Goal: Task Accomplishment & Management: Use online tool/utility

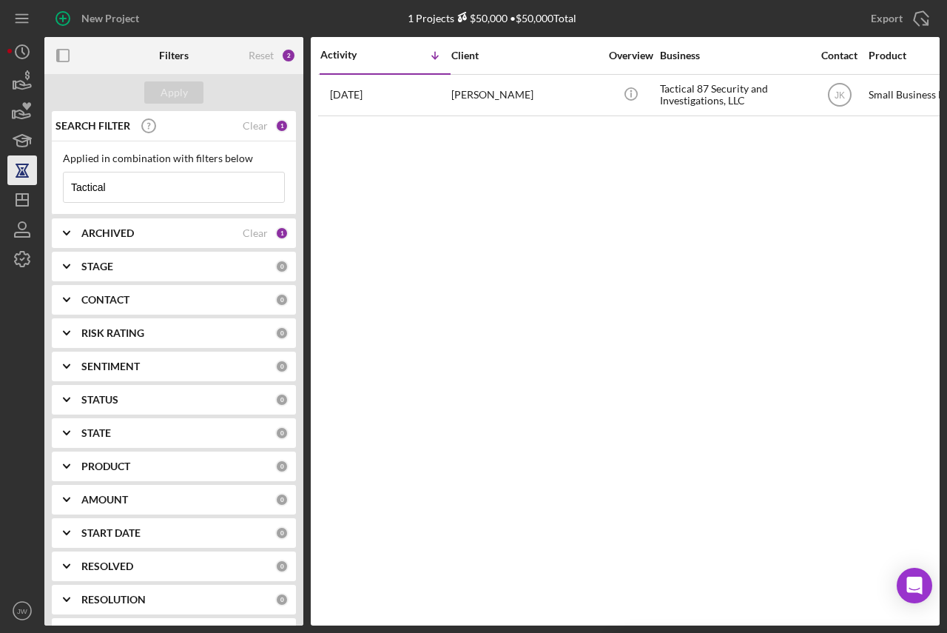
drag, startPoint x: 144, startPoint y: 190, endPoint x: 23, endPoint y: 184, distance: 121.5
click at [23, 184] on div "New Project 1 Projects $50,000 • $50,000 Total Tactical Export Icon/Export Filt…" at bounding box center [473, 312] width 932 height 625
type input "market"
click at [176, 91] on div "Apply" at bounding box center [174, 92] width 27 height 22
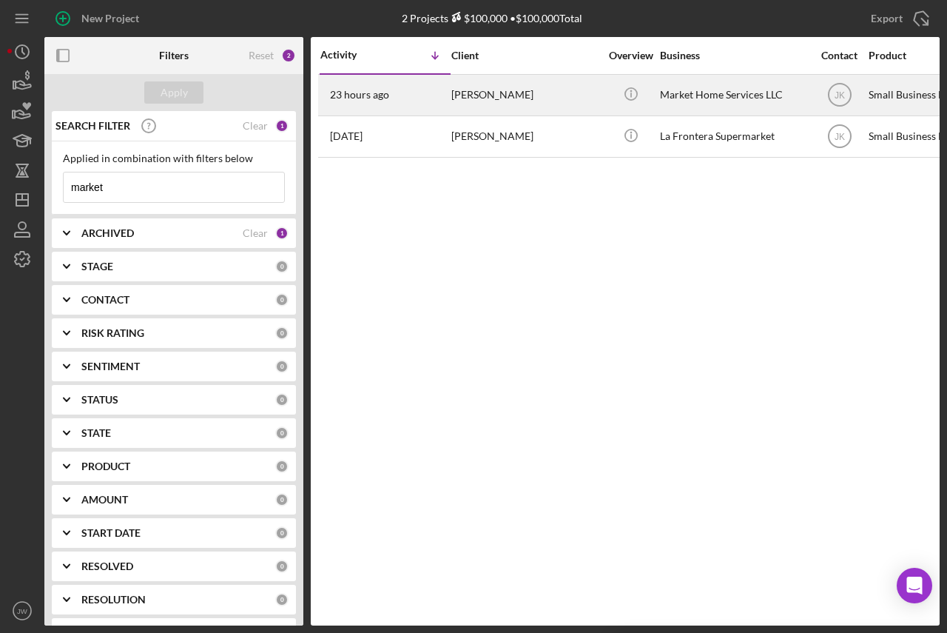
click at [554, 101] on div "[PERSON_NAME]" at bounding box center [525, 94] width 148 height 39
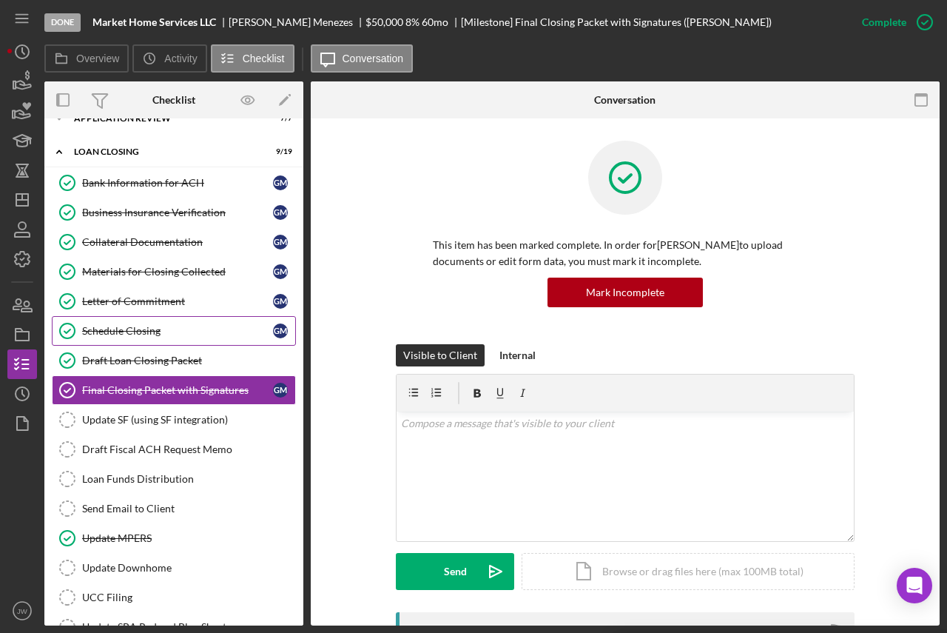
scroll to position [140, 0]
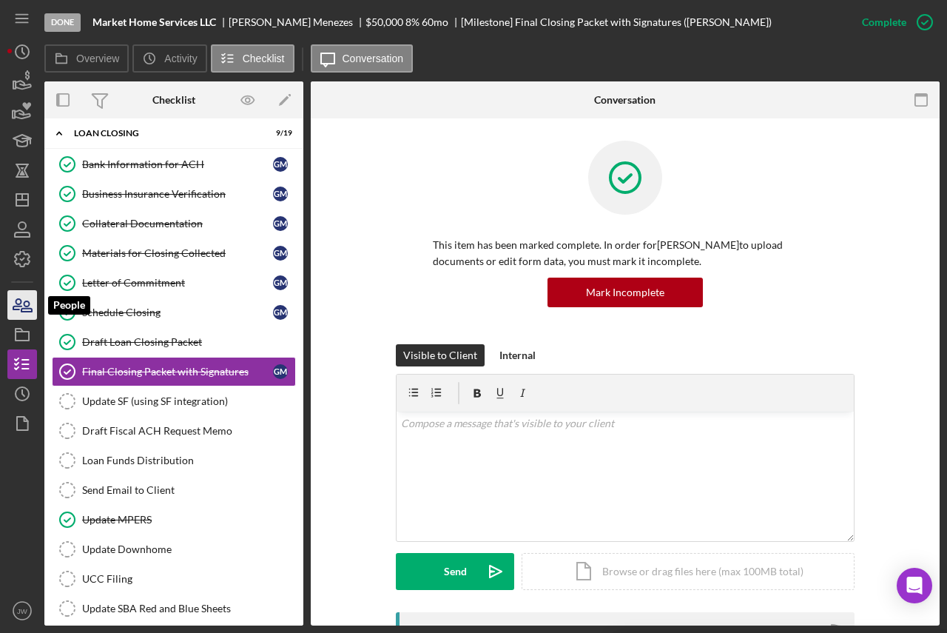
click at [18, 305] on icon "button" at bounding box center [22, 304] width 37 height 37
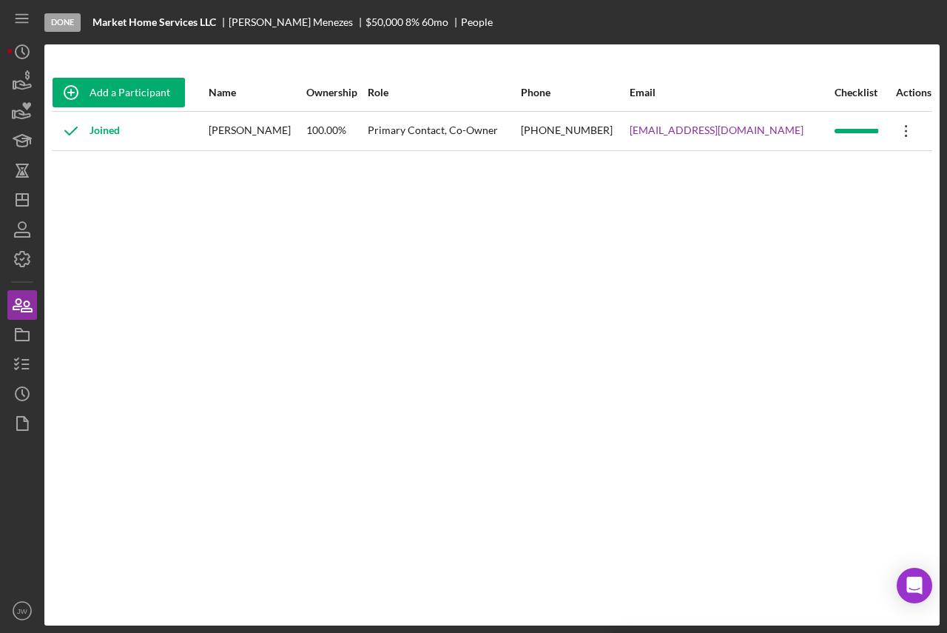
click at [905, 132] on icon "Icon/Overflow" at bounding box center [906, 130] width 37 height 37
drag, startPoint x: 243, startPoint y: 402, endPoint x: 91, endPoint y: 395, distance: 151.8
click at [234, 402] on div "Add a Participant Name Ownership Role Phone Email Checklist Actions Joined [PER…" at bounding box center [491, 335] width 895 height 522
click at [9, 339] on icon "button" at bounding box center [22, 334] width 37 height 37
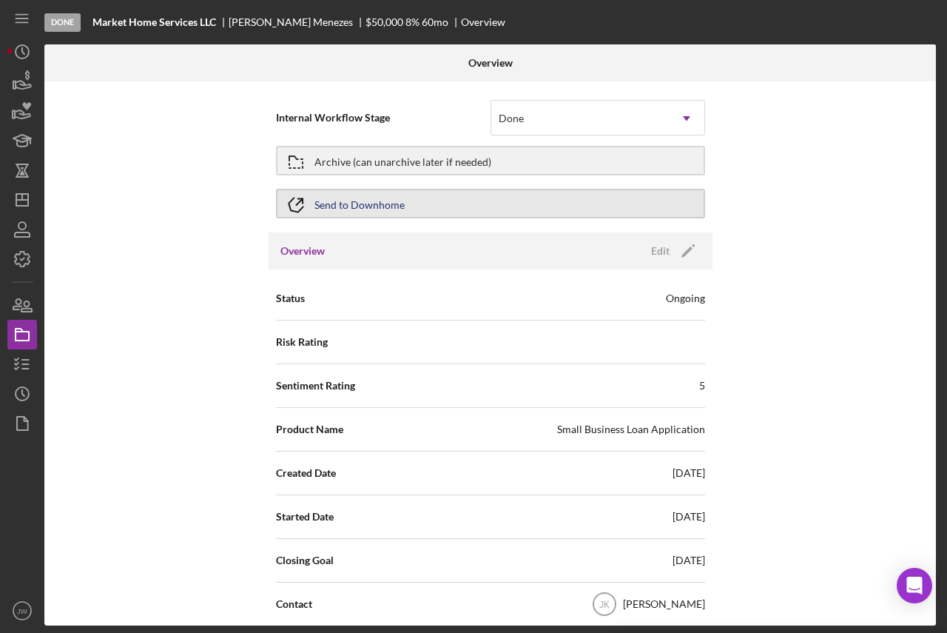
click at [346, 207] on div "Send to Downhome" at bounding box center [359, 203] width 90 height 27
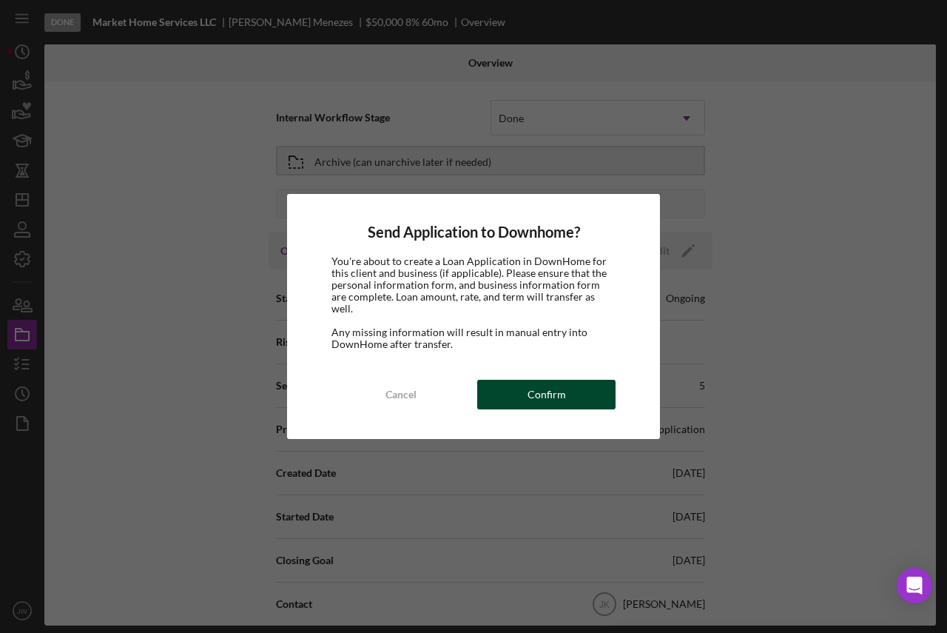
click at [532, 388] on div "Confirm" at bounding box center [547, 395] width 38 height 30
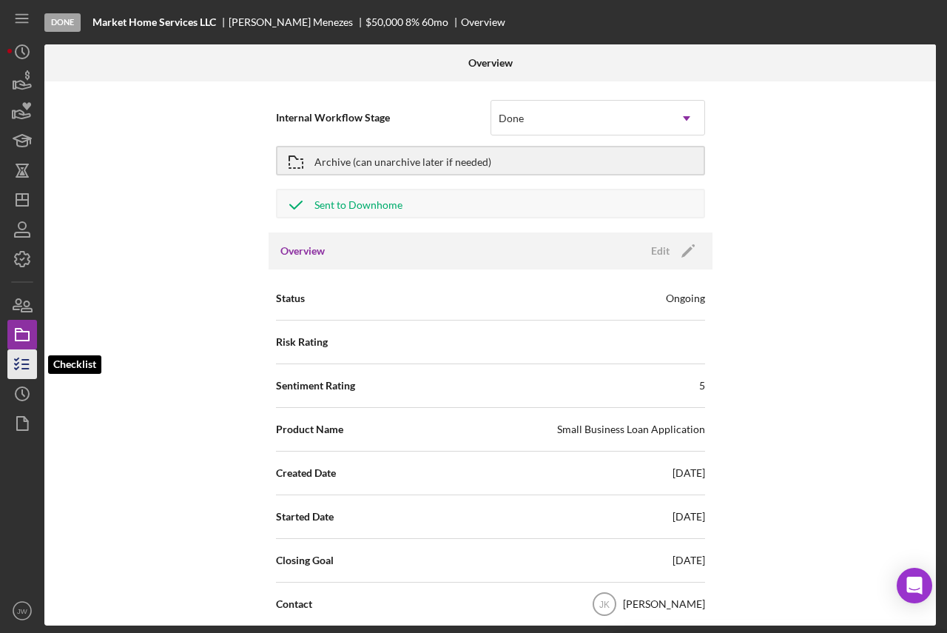
click at [13, 359] on icon "button" at bounding box center [22, 364] width 37 height 37
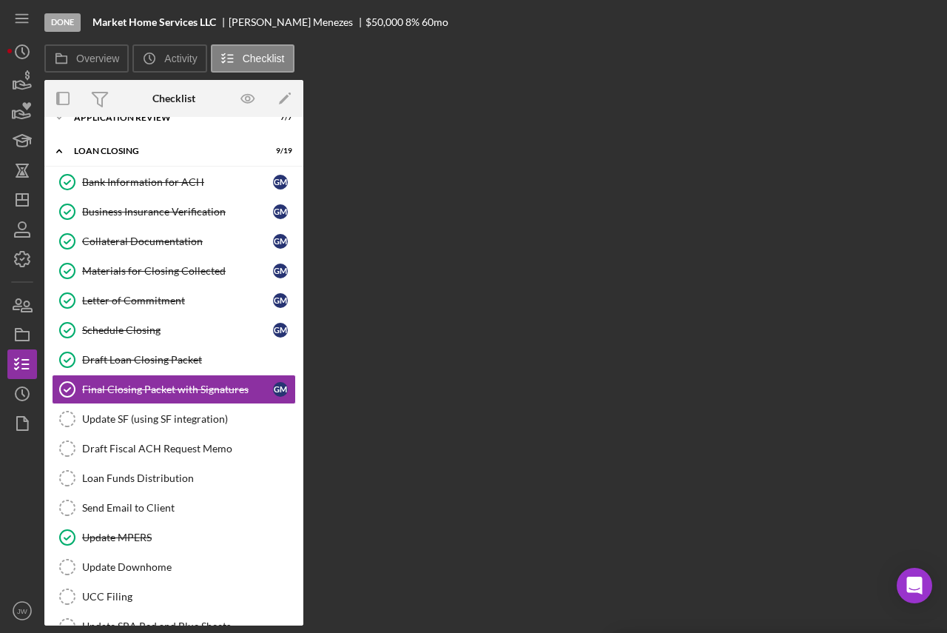
scroll to position [139, 0]
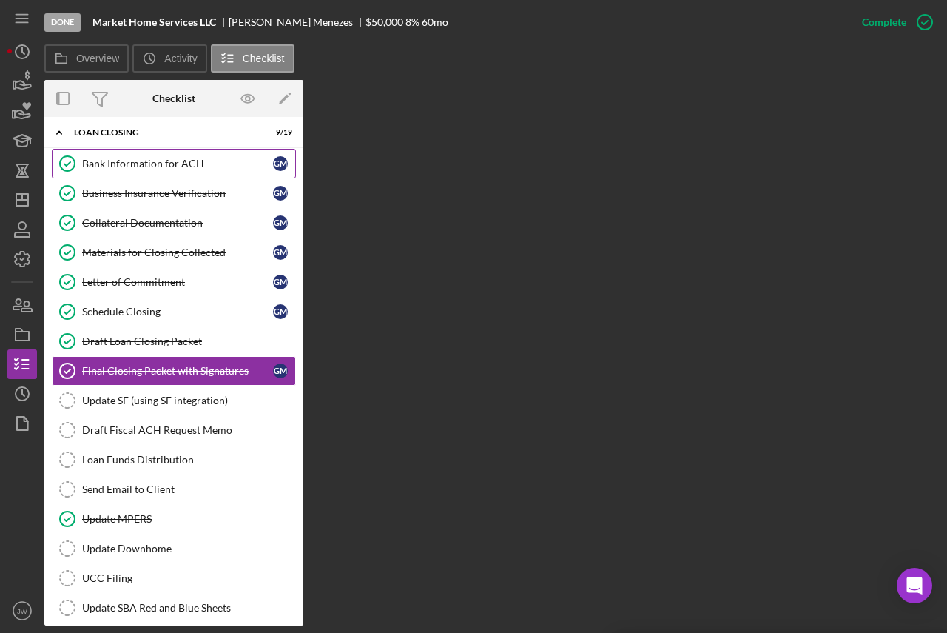
click at [138, 164] on div "Bank Information for ACH" at bounding box center [177, 164] width 191 height 12
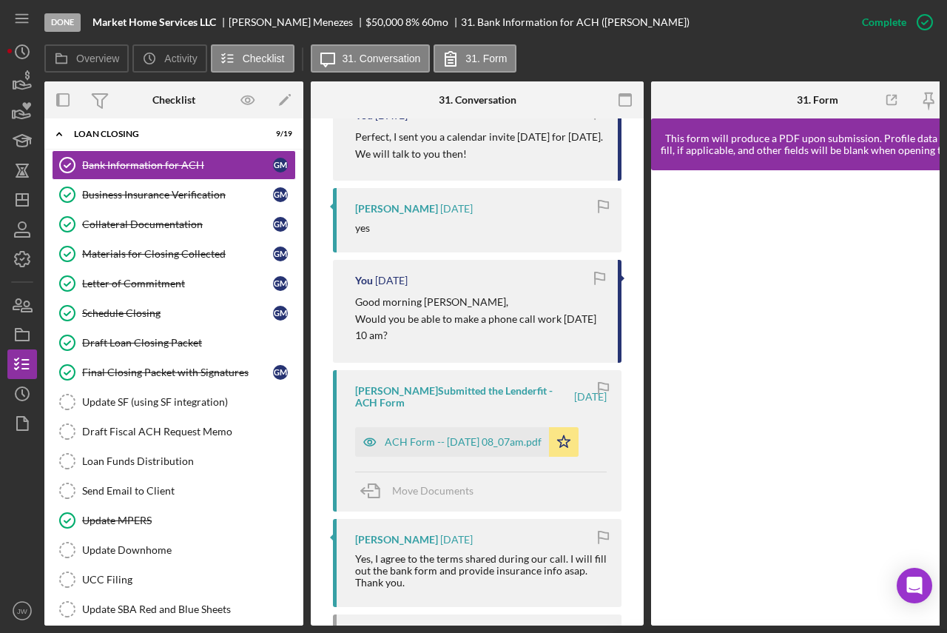
scroll to position [740, 0]
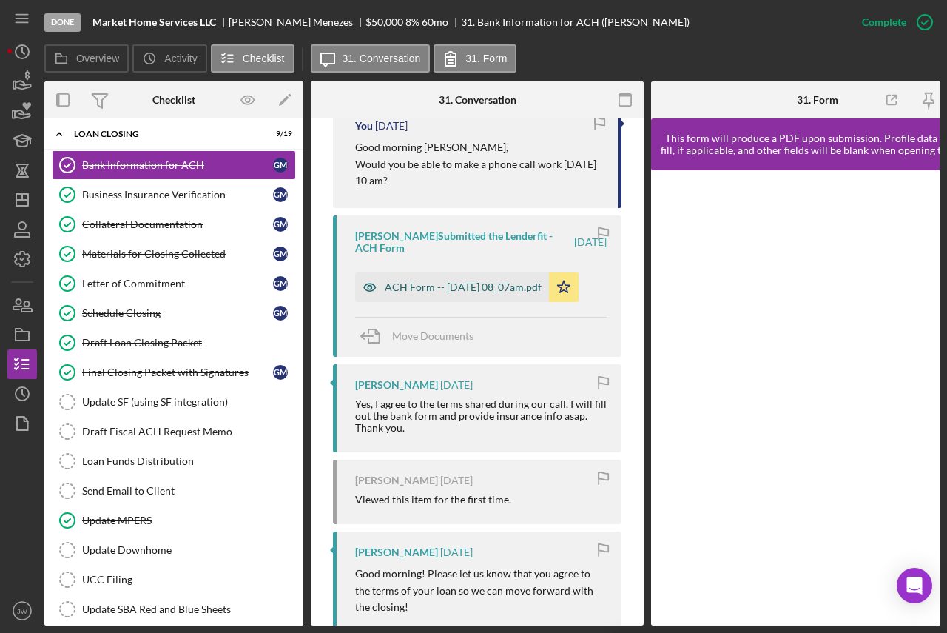
click at [366, 286] on icon "button" at bounding box center [370, 286] width 12 height 7
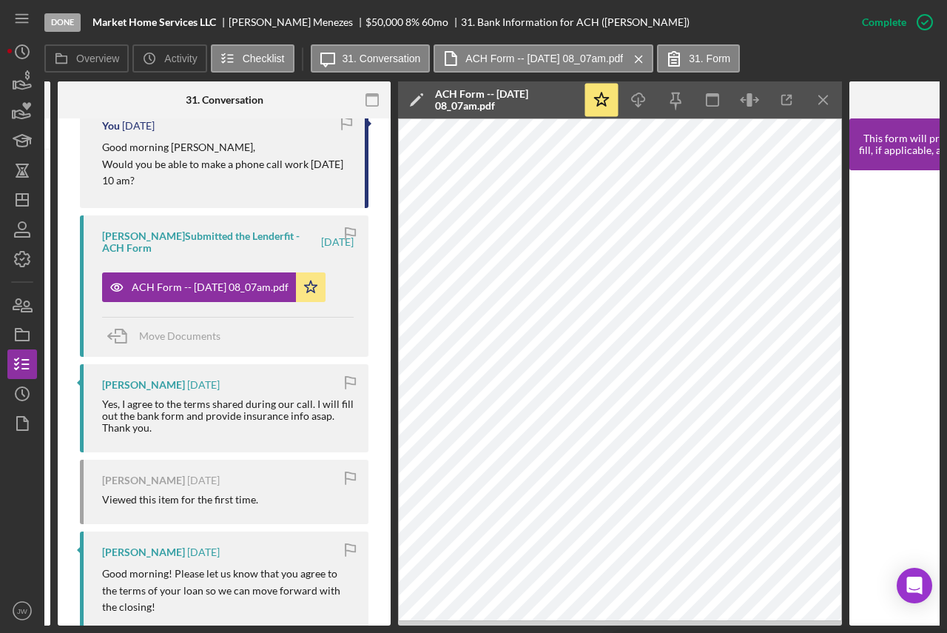
scroll to position [0, 254]
